Goal: Task Accomplishment & Management: Manage account settings

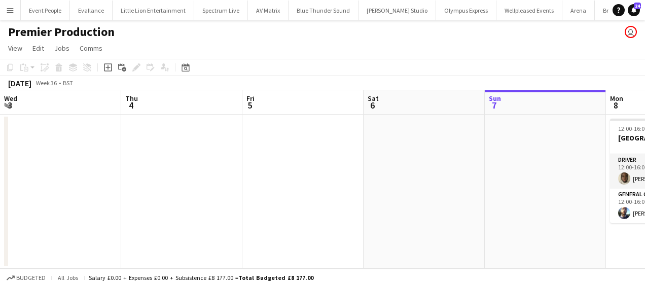
scroll to position [0, 242]
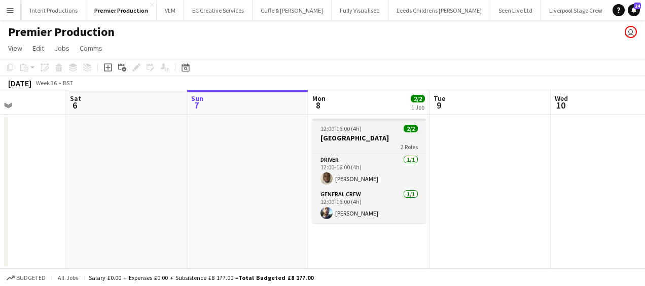
drag, startPoint x: 182, startPoint y: 160, endPoint x: 154, endPoint y: 153, distance: 29.3
click at [39, 149] on app-calendar-viewport "Wed 3 Thu 4 Fri 5 Sat 6 Sun 7 Mon 8 2/2 1 Job Tue 9 Wed 10 Thu 11 Fri 12 Sat 13…" at bounding box center [322, 179] width 645 height 179
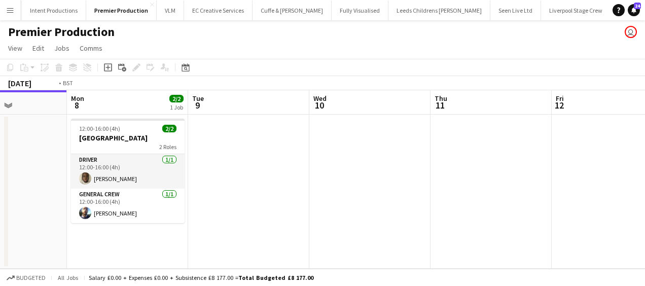
click at [252, 165] on app-calendar-viewport "Fri 5 Sat 6 Sun 7 Mon 8 2/2 1 Job Tue 9 Wed 10 Thu 11 Fri 12 Sat 13 Sun 14 Mon …" at bounding box center [322, 179] width 645 height 179
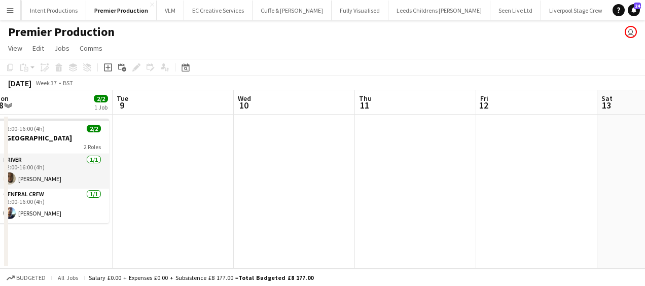
click at [7, 5] on button "Menu" at bounding box center [10, 10] width 20 height 20
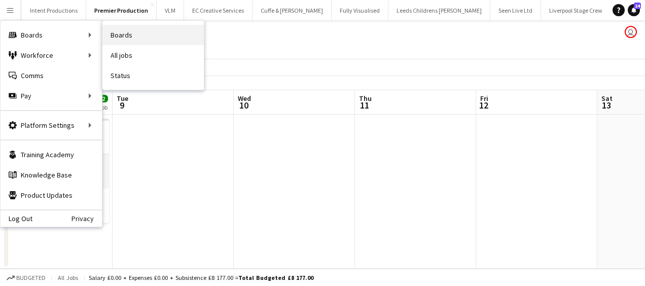
click at [134, 34] on link "Boards" at bounding box center [152, 35] width 101 height 20
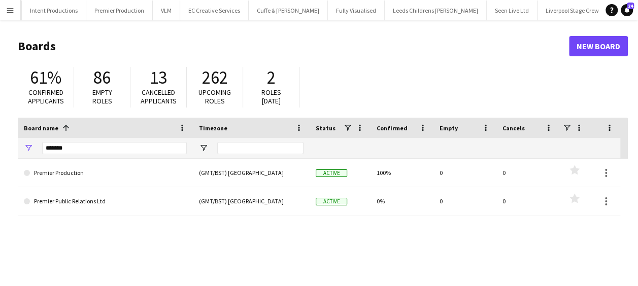
drag, startPoint x: 96, startPoint y: 136, endPoint x: 70, endPoint y: 141, distance: 26.9
click at [70, 141] on div "Board name 1 Timezone Status Confirmed" at bounding box center [319, 138] width 602 height 41
drag, startPoint x: 90, startPoint y: 150, endPoint x: 26, endPoint y: 145, distance: 63.6
click at [26, 153] on div "*******" at bounding box center [105, 148] width 175 height 20
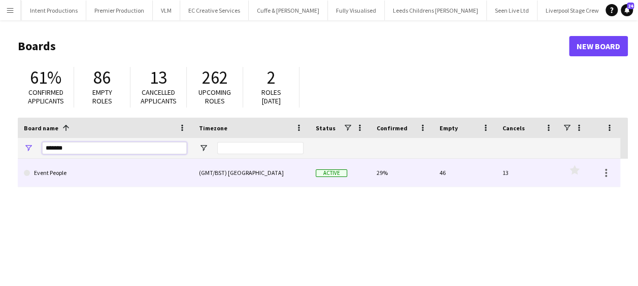
type input "*******"
click at [90, 171] on link "Event People" at bounding box center [105, 173] width 163 height 28
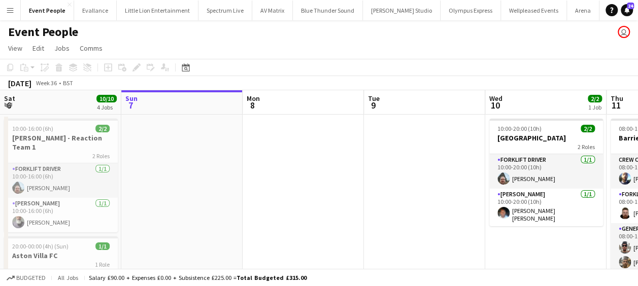
drag, startPoint x: 271, startPoint y: 195, endPoint x: 206, endPoint y: 199, distance: 65.1
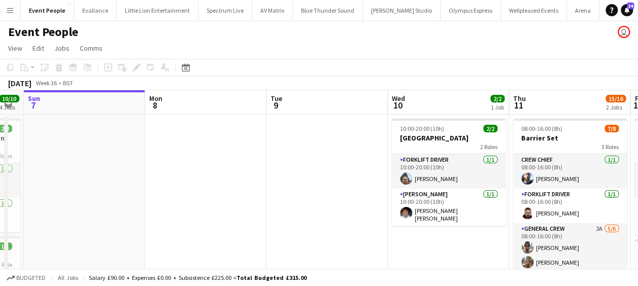
drag, startPoint x: 314, startPoint y: 201, endPoint x: 459, endPoint y: 197, distance: 144.6
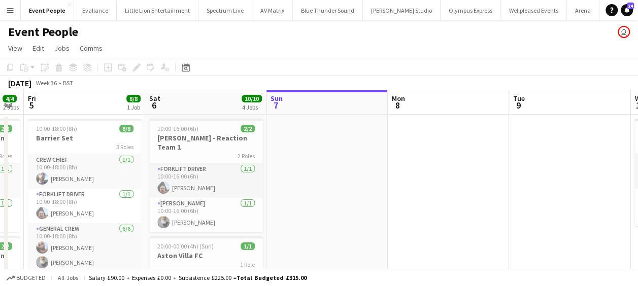
scroll to position [0, 339]
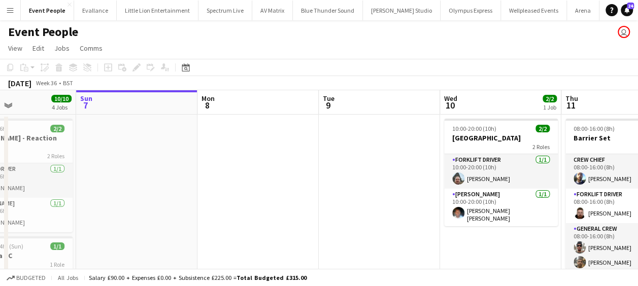
drag, startPoint x: 348, startPoint y: 209, endPoint x: 342, endPoint y: 209, distance: 5.6
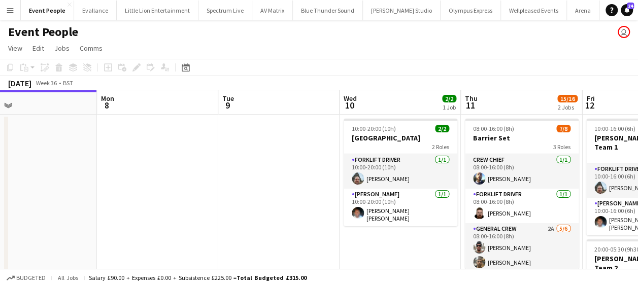
drag, startPoint x: 457, startPoint y: 207, endPoint x: 408, endPoint y: 213, distance: 49.1
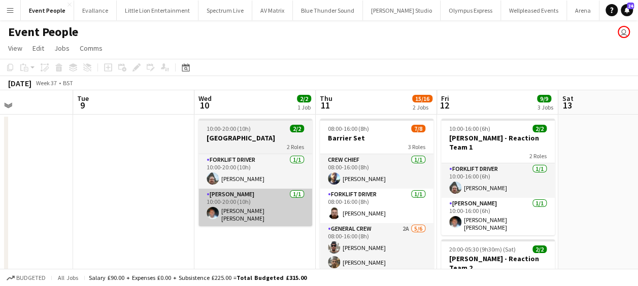
drag, startPoint x: 388, startPoint y: 214, endPoint x: 251, endPoint y: 221, distance: 137.1
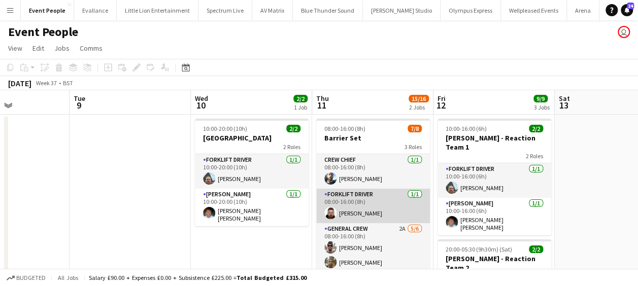
scroll to position [0, 364]
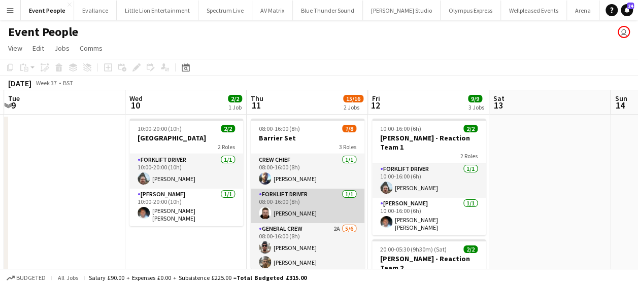
drag, startPoint x: 334, startPoint y: 216, endPoint x: 264, endPoint y: 219, distance: 69.5
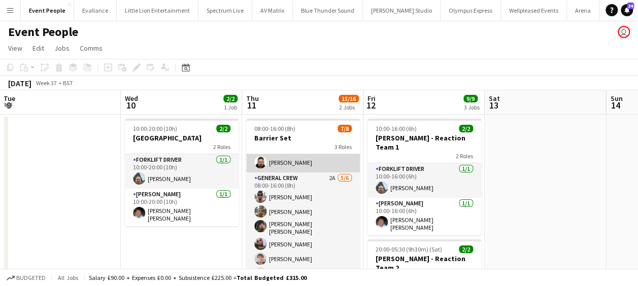
scroll to position [62, 0]
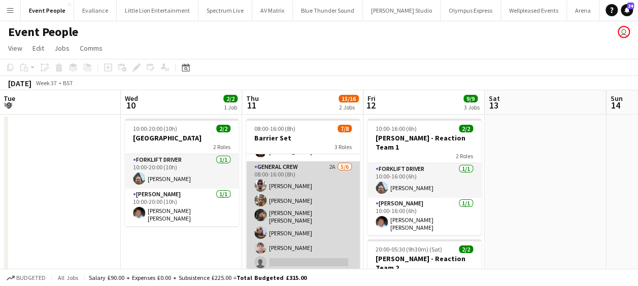
click at [288, 256] on app-card-role "General Crew 2A [DATE] 08:00-16:00 (8h) [PERSON_NAME] [PERSON_NAME] [PERSON_NAM…" at bounding box center [303, 216] width 114 height 111
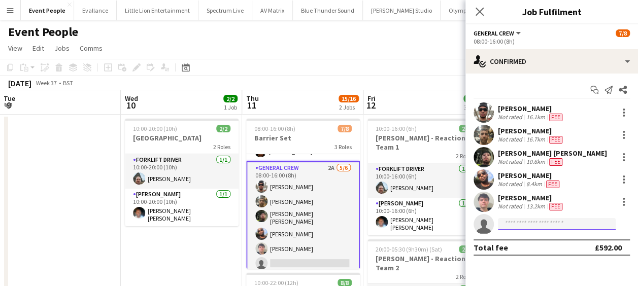
click at [545, 218] on input at bounding box center [557, 224] width 118 height 12
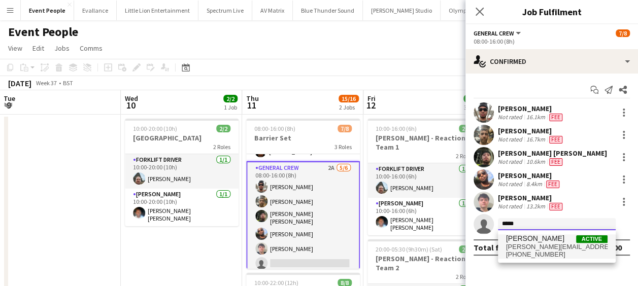
type input "*****"
click at [539, 255] on span "[PHONE_NUMBER]" at bounding box center [556, 255] width 101 height 8
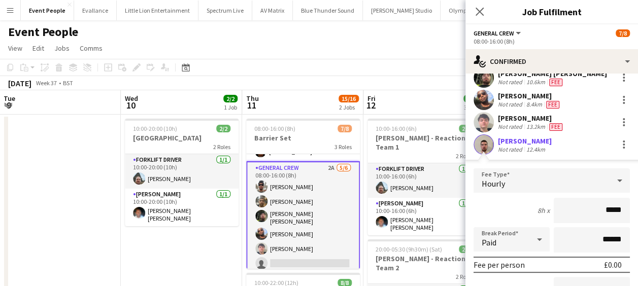
scroll to position [165, 0]
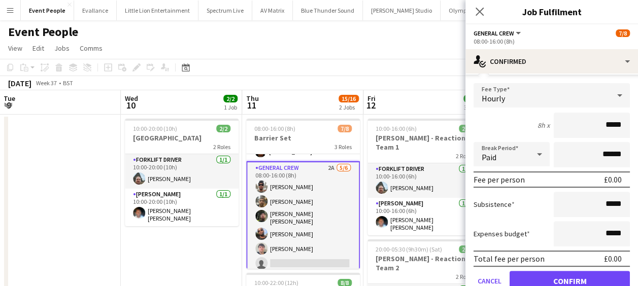
type input "******"
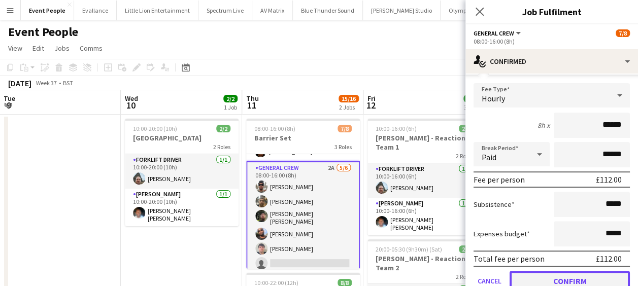
click at [572, 283] on button "Confirm" at bounding box center [569, 281] width 120 height 20
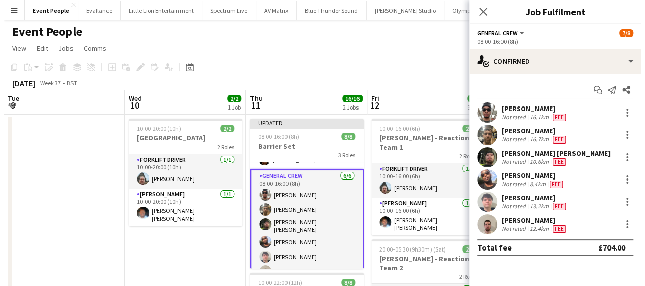
scroll to position [0, 0]
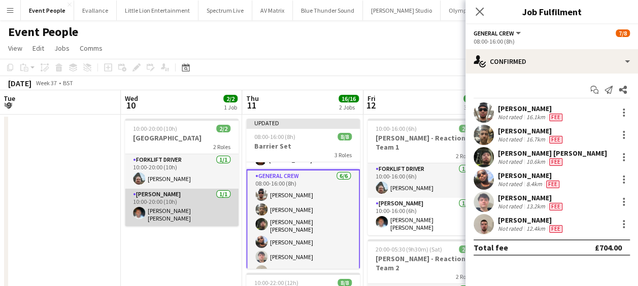
click at [194, 214] on app-card-role "Van Driver [DATE] 10:00-20:00 (10h) [PERSON_NAME] [PERSON_NAME]" at bounding box center [182, 208] width 114 height 38
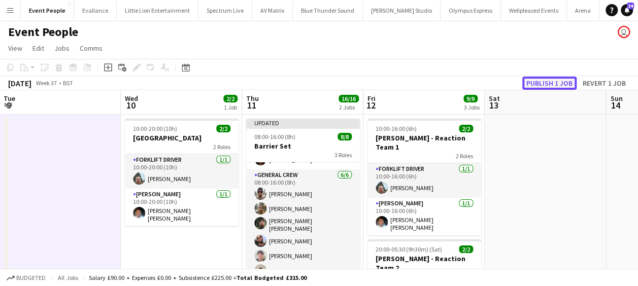
click at [560, 82] on button "Publish 1 job" at bounding box center [549, 83] width 54 height 13
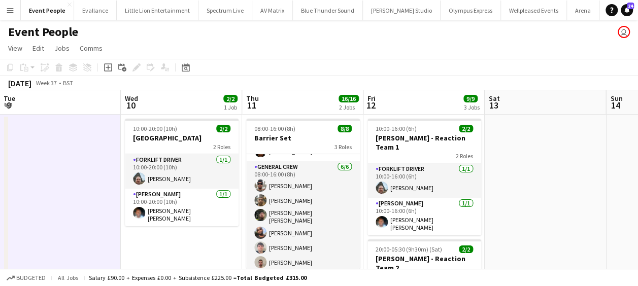
click at [14, 9] on button "Menu" at bounding box center [10, 10] width 20 height 20
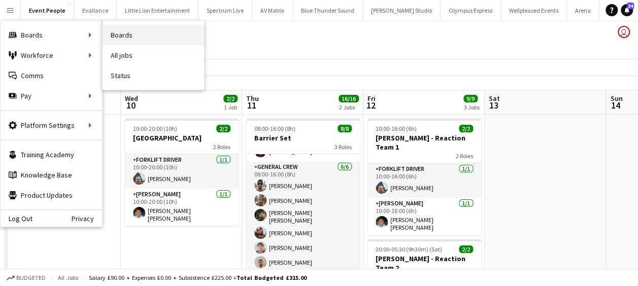
click at [143, 32] on link "Boards" at bounding box center [152, 35] width 101 height 20
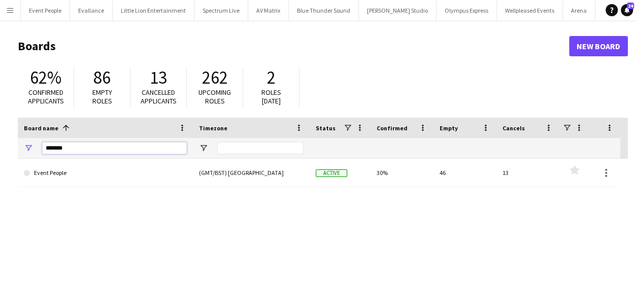
drag, startPoint x: 48, startPoint y: 152, endPoint x: 0, endPoint y: 151, distance: 47.7
click at [0, 151] on html "Menu Boards Boards Boards All jobs Status Workforce Workforce My Workforce Recr…" at bounding box center [319, 193] width 638 height 387
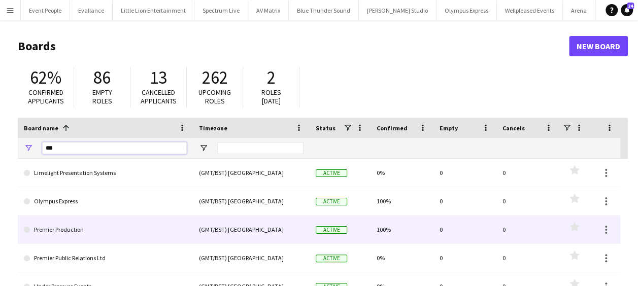
type input "***"
click at [71, 233] on link "Premier Production" at bounding box center [105, 230] width 163 height 28
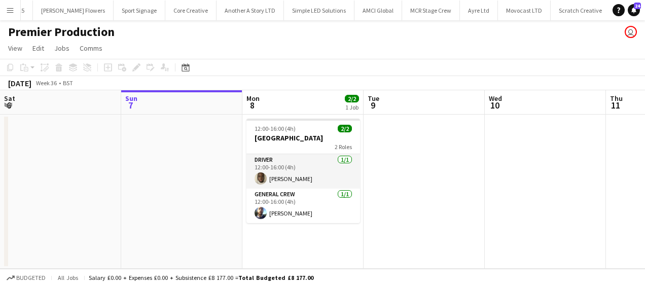
scroll to position [0, 800]
click at [4, 6] on button "Menu" at bounding box center [10, 10] width 20 height 20
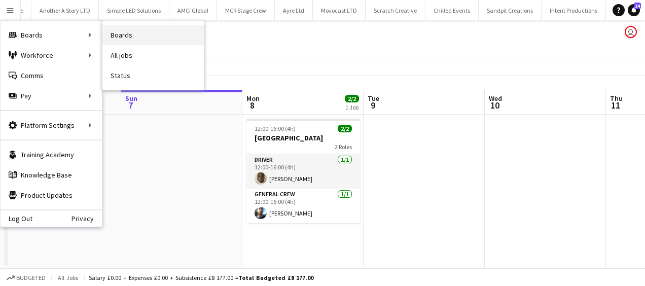
click at [129, 32] on link "Boards" at bounding box center [152, 35] width 101 height 20
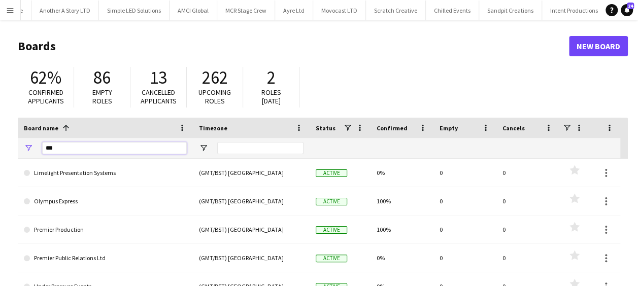
drag, startPoint x: 92, startPoint y: 152, endPoint x: -2, endPoint y: 166, distance: 95.4
click at [0, 166] on html "Menu Boards Boards Boards All jobs Status Workforce Workforce My Workforce Recr…" at bounding box center [319, 193] width 638 height 387
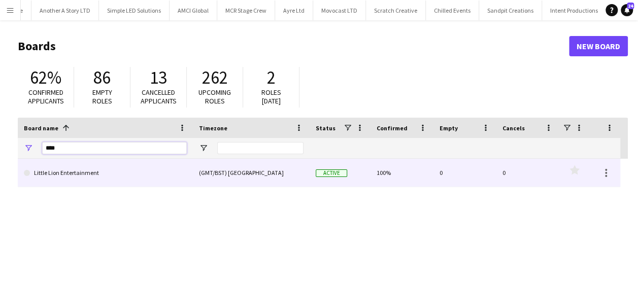
type input "****"
click at [105, 174] on link "Little Lion Entertainment" at bounding box center [105, 173] width 163 height 28
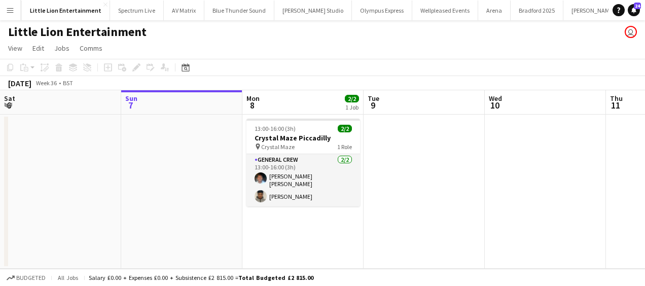
scroll to position [0, 90]
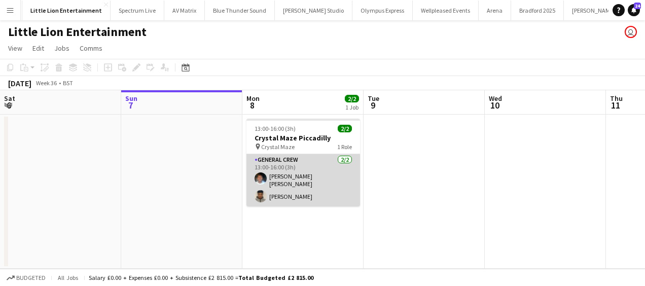
drag, startPoint x: 285, startPoint y: 195, endPoint x: 295, endPoint y: 195, distance: 10.2
click at [285, 195] on app-card-role "General Crew [DATE] 13:00-16:00 (3h) [PERSON_NAME] [PERSON_NAME] [PERSON_NAME]" at bounding box center [304, 180] width 114 height 52
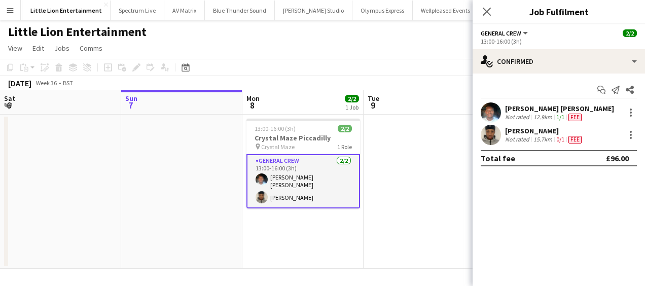
click at [639, 135] on div "[PERSON_NAME] Not rated 15.7km 0/1 Fee" at bounding box center [559, 135] width 172 height 20
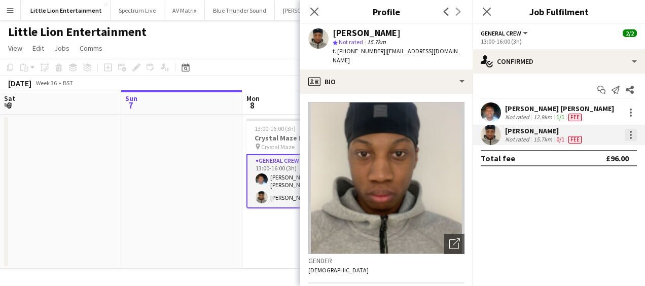
click at [635, 137] on div at bounding box center [631, 135] width 12 height 12
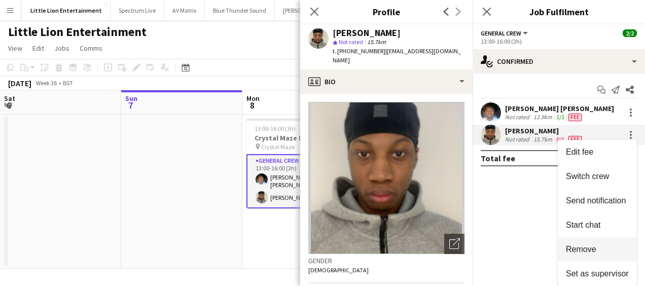
click at [587, 252] on span "Remove" at bounding box center [581, 249] width 30 height 9
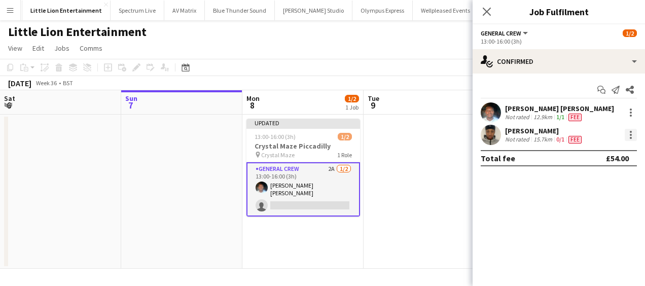
click at [627, 137] on div at bounding box center [631, 135] width 12 height 12
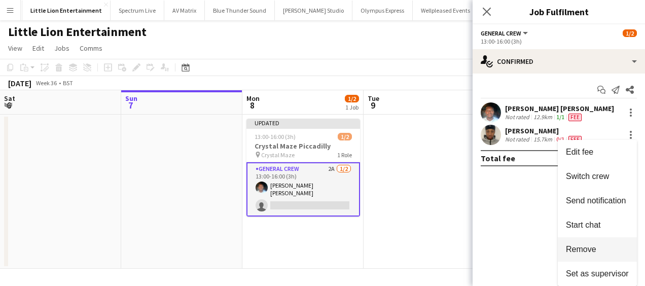
click at [589, 249] on span "Remove" at bounding box center [581, 249] width 30 height 9
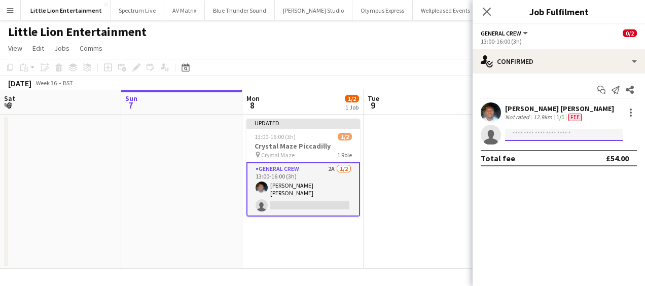
click at [565, 134] on input at bounding box center [564, 135] width 118 height 12
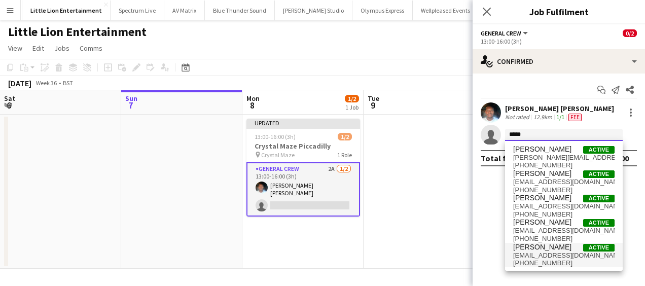
type input "*****"
click at [548, 255] on span "[EMAIL_ADDRESS][DOMAIN_NAME]" at bounding box center [563, 256] width 101 height 8
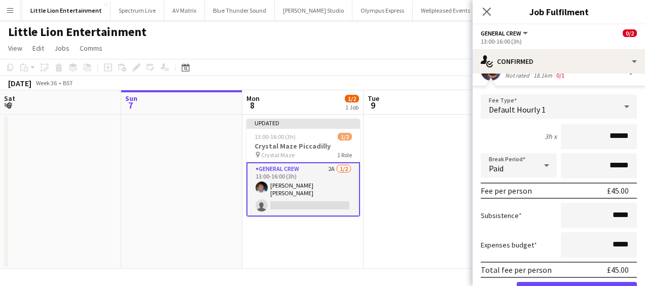
scroll to position [118, 0]
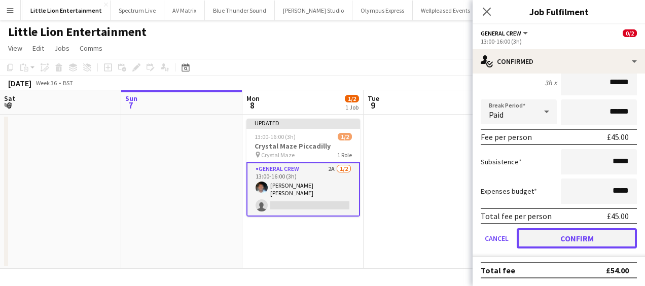
click at [561, 236] on button "Confirm" at bounding box center [577, 238] width 120 height 20
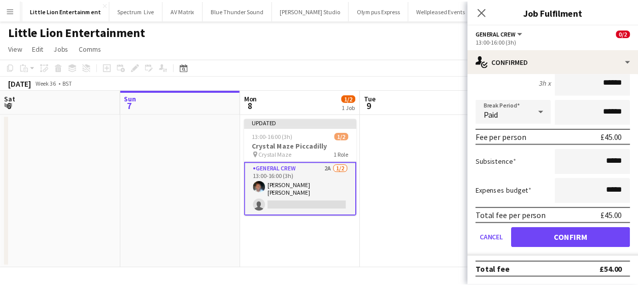
scroll to position [0, 0]
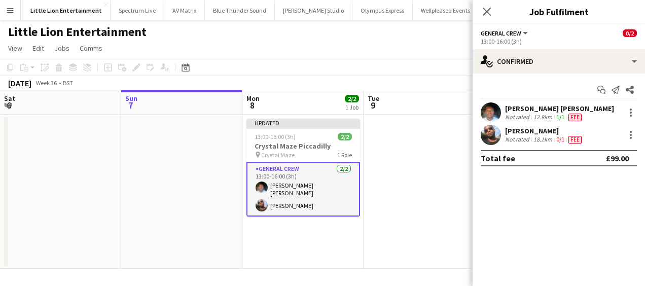
click at [422, 200] on app-date-cell at bounding box center [424, 192] width 121 height 154
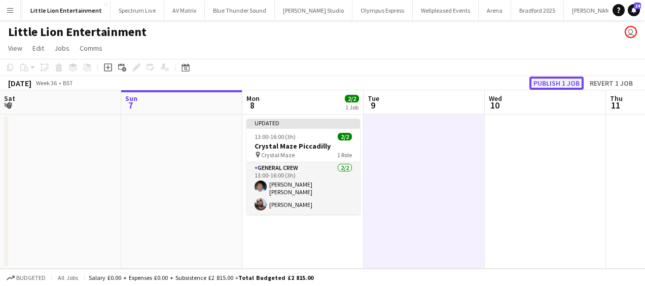
click at [565, 80] on button "Publish 1 job" at bounding box center [557, 83] width 54 height 13
